Goal: Book appointment/travel/reservation

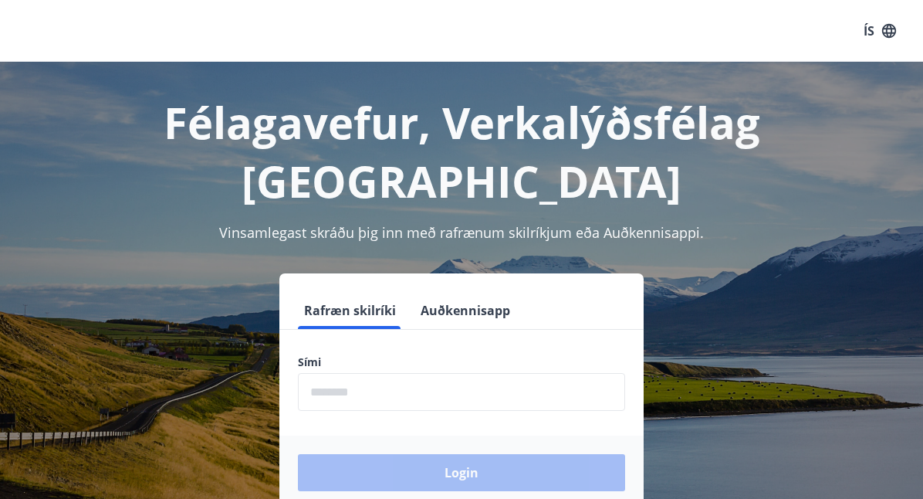
click at [373, 373] on input "phone" at bounding box center [461, 392] width 327 height 38
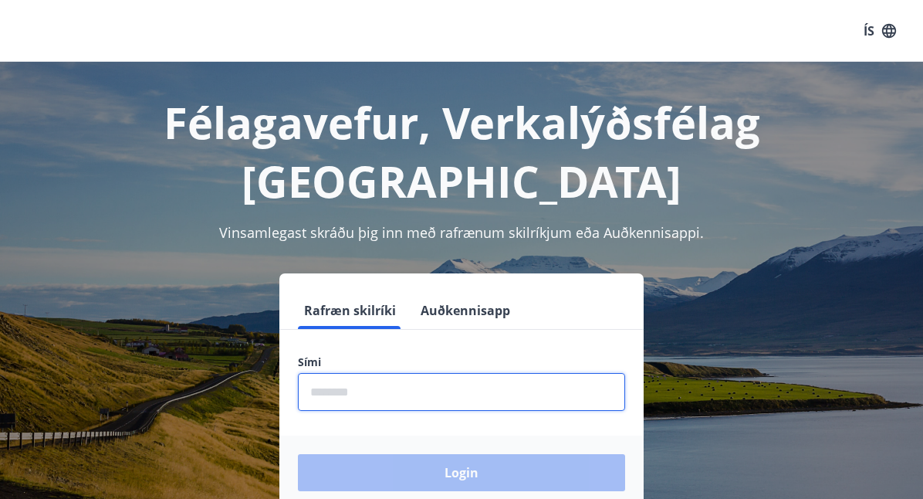
type input "********"
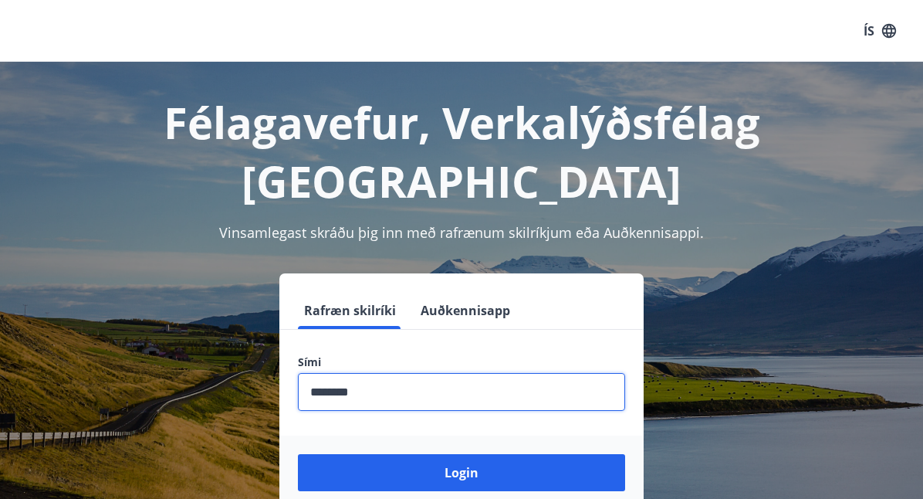
click at [509, 454] on button "Login" at bounding box center [461, 472] width 327 height 37
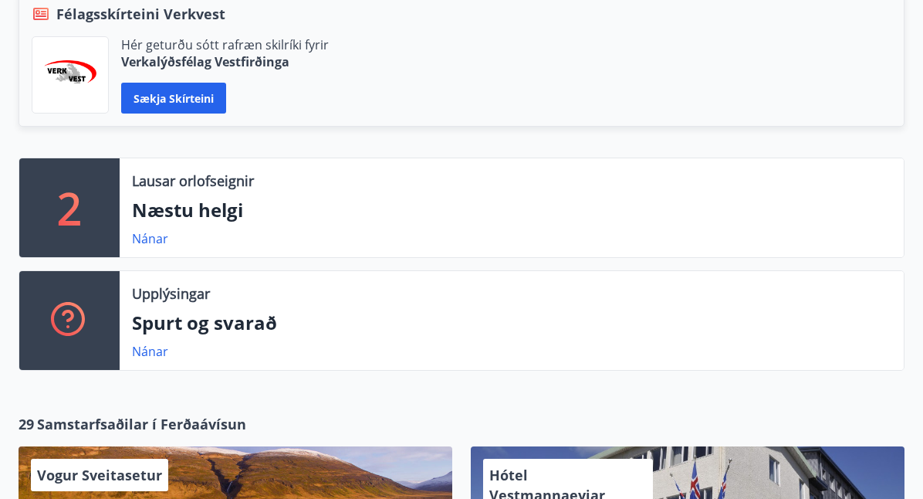
scroll to position [394, 0]
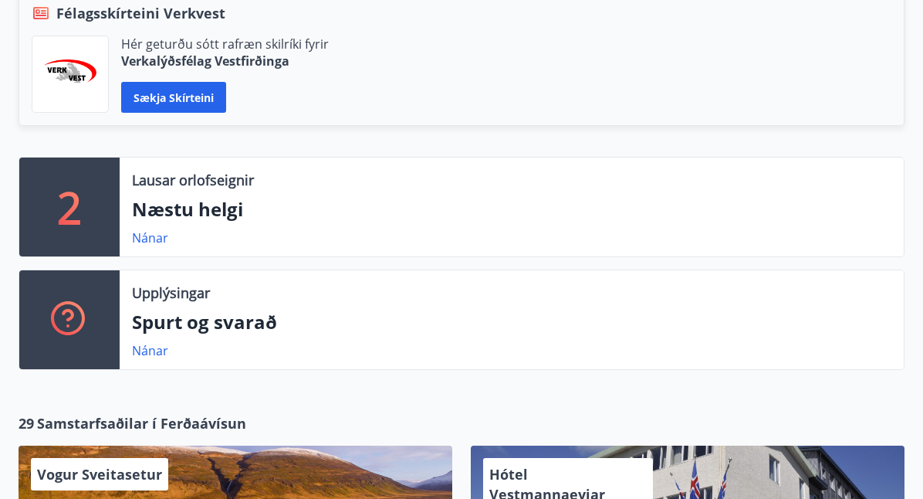
click at [167, 232] on link "Nánar" at bounding box center [150, 237] width 36 height 17
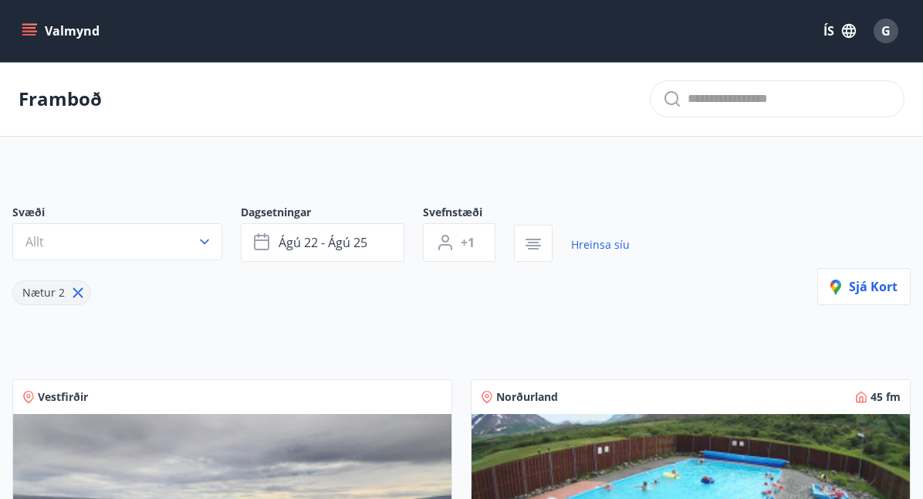
click at [46, 41] on button "Valmynd" at bounding box center [62, 31] width 87 height 28
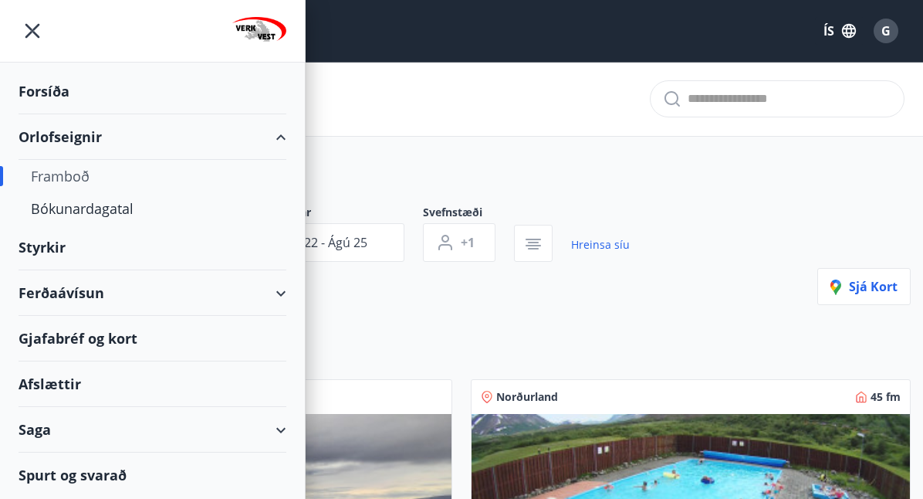
click at [119, 213] on div "Bókunardagatal" at bounding box center [152, 208] width 243 height 32
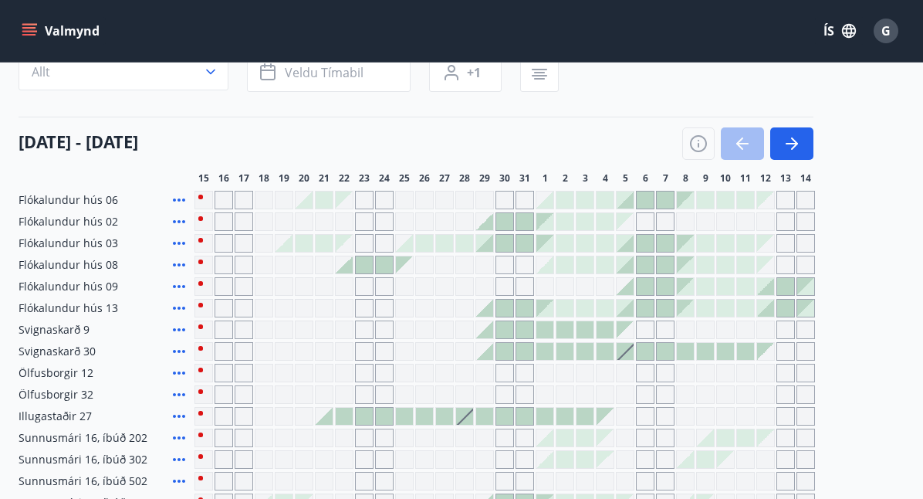
scroll to position [135, 0]
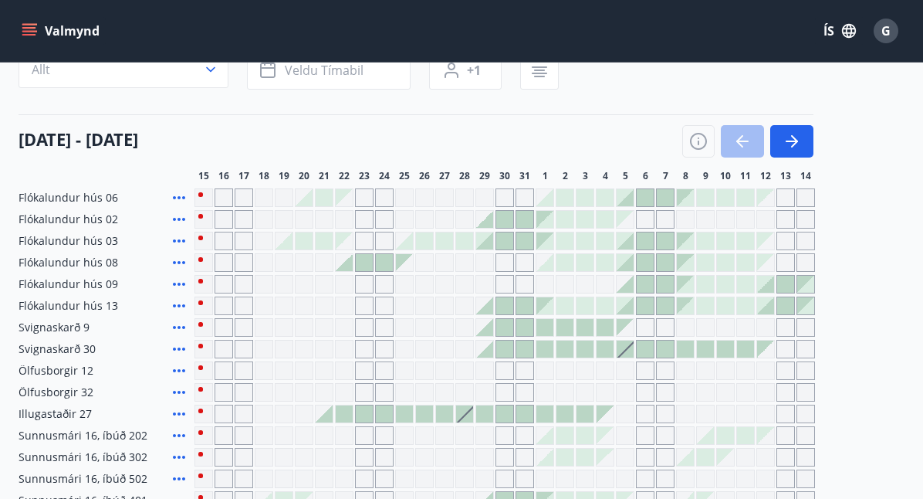
click at [699, 142] on icon "button" at bounding box center [699, 143] width 2 height 5
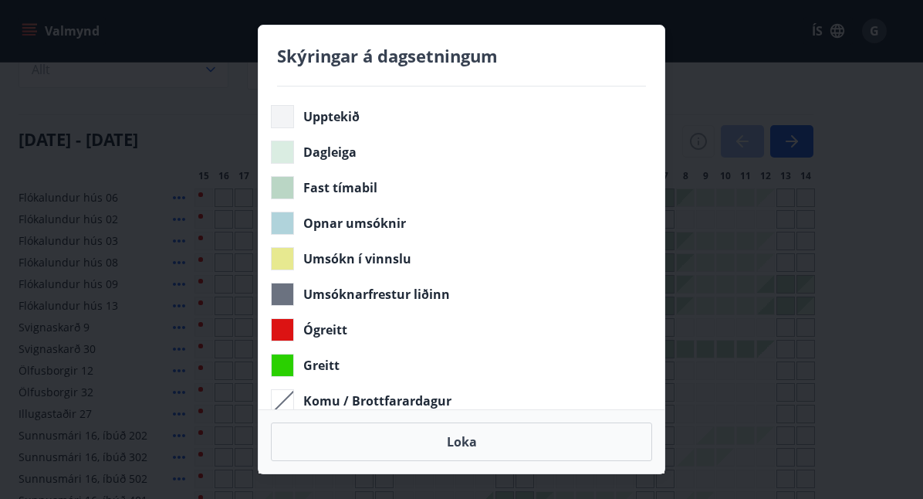
click at [700, 140] on div "Skýringar á dagsetningum Upptekið Dagleiga Fast tímabil Opnar umsóknir Umsókn í…" at bounding box center [461, 249] width 923 height 499
click at [695, 153] on div "Skýringar á dagsetningum Upptekið Dagleiga Fast tímabil Opnar umsóknir Umsókn í…" at bounding box center [461, 249] width 923 height 499
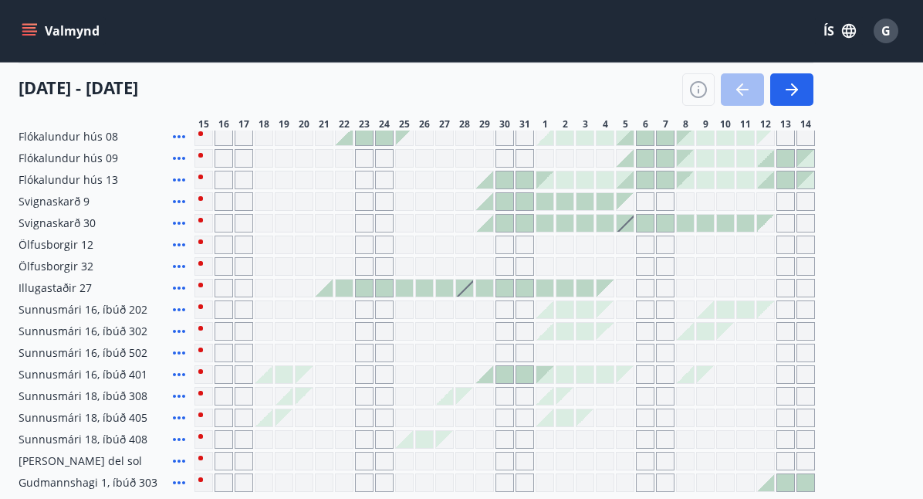
scroll to position [263, 0]
